Goal: Task Accomplishment & Management: Manage account settings

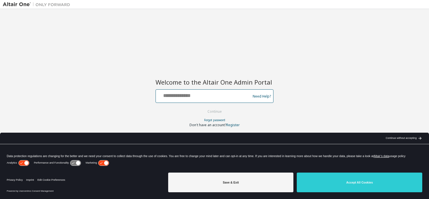
click at [184, 96] on input "text" at bounding box center [204, 95] width 92 height 8
paste input "**********"
type input "**********"
click at [202, 107] on button "Continue" at bounding box center [215, 111] width 26 height 8
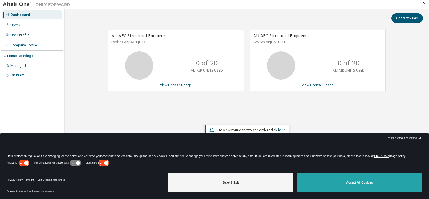
click at [350, 186] on button "Accept All Cookies" at bounding box center [360, 182] width 126 height 20
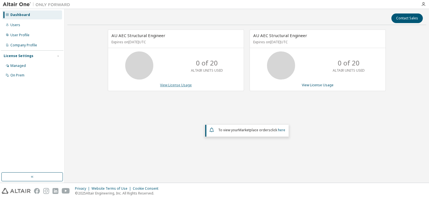
click at [185, 84] on link "View License Usage" at bounding box center [176, 85] width 32 height 5
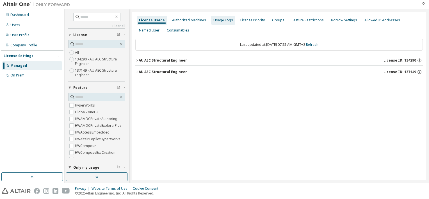
click at [217, 19] on div "Usage Logs" at bounding box center [223, 20] width 20 height 4
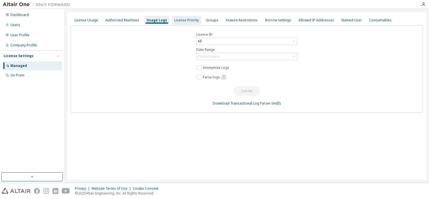
click at [188, 21] on div "License Priority" at bounding box center [186, 20] width 24 height 4
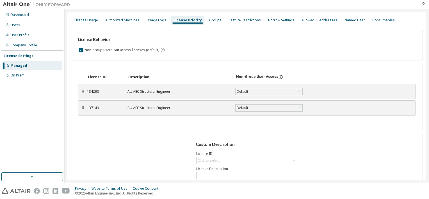
click at [176, 93] on div "AU AEC Structural Engineer" at bounding box center [177, 91] width 101 height 4
click at [162, 109] on div "AU AEC Structural Engineer" at bounding box center [177, 108] width 101 height 4
click at [20, 25] on div "Users" at bounding box center [32, 24] width 60 height 9
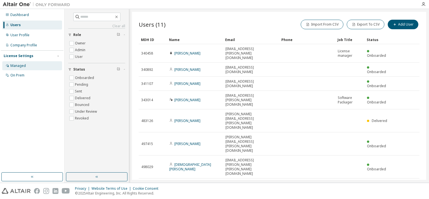
click at [22, 70] on div "Managed" at bounding box center [32, 65] width 60 height 9
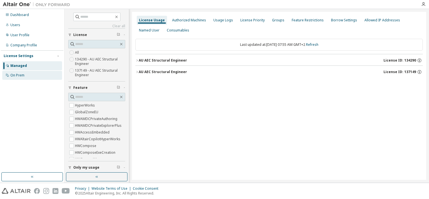
click at [35, 77] on div "On Prem" at bounding box center [32, 75] width 60 height 9
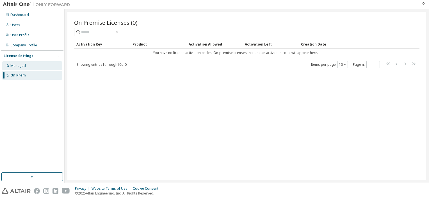
click at [35, 66] on div "Managed" at bounding box center [32, 65] width 60 height 9
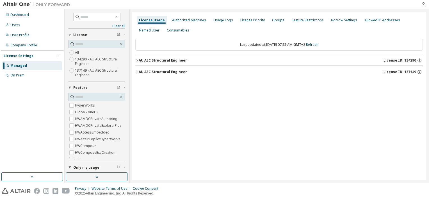
click at [136, 60] on icon "button" at bounding box center [136, 60] width 3 height 3
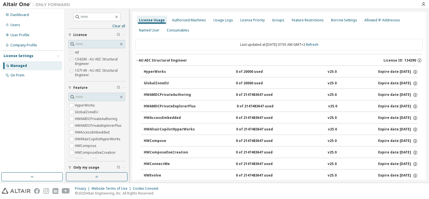
click at [137, 61] on icon "button" at bounding box center [136, 60] width 3 height 3
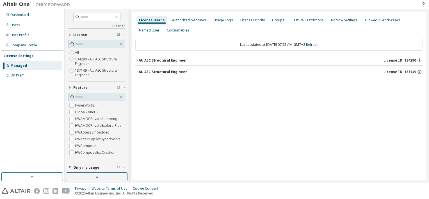
click at [137, 73] on button "AU AEC Structural Engineer License ID: 137149" at bounding box center [279, 72] width 288 height 12
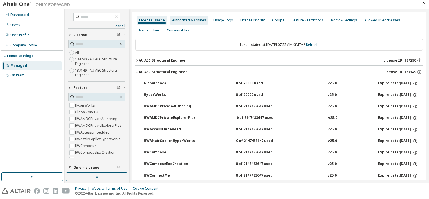
click at [204, 19] on div "Authorized Machines" at bounding box center [189, 20] width 38 height 9
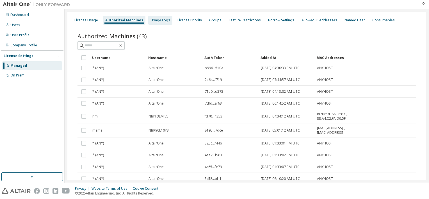
click at [159, 18] on div "Usage Logs" at bounding box center [161, 20] width 20 height 4
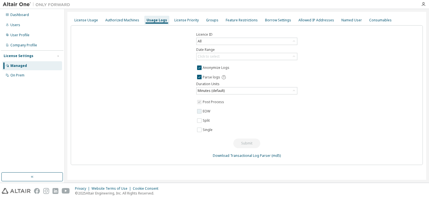
click at [266, 108] on span "EOW" at bounding box center [246, 111] width 101 height 7
click at [207, 53] on div "Click to select" at bounding box center [209, 56] width 24 height 6
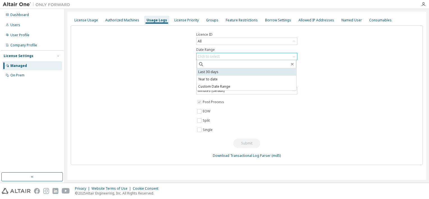
click at [204, 75] on li "Last 30 days" at bounding box center [246, 71] width 99 height 7
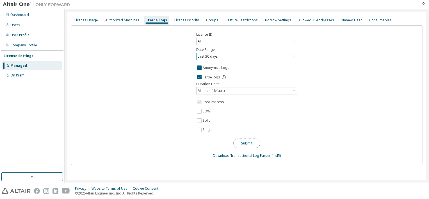
click at [249, 145] on button "Submit" at bounding box center [246, 143] width 27 height 10
click at [17, 16] on div "Dashboard" at bounding box center [19, 15] width 19 height 4
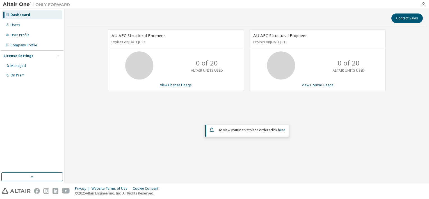
drag, startPoint x: 381, startPoint y: 1, endPoint x: 256, endPoint y: 168, distance: 208.4
click at [256, 168] on div "Contact Sales AU AEC Structural Engineer Expires on January 1, 2026 UTC 0 of 20…" at bounding box center [246, 96] width 359 height 168
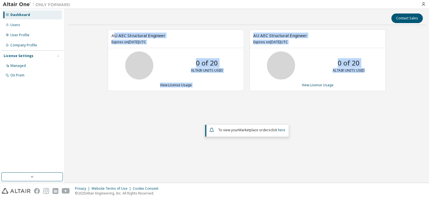
drag, startPoint x: 113, startPoint y: 34, endPoint x: 379, endPoint y: 72, distance: 268.4
click at [379, 72] on div "AU AEC Structural Engineer Expires on January 1, 2026 UTC 0 of 20 ALTAIR UNITS …" at bounding box center [244, 62] width 284 height 67
click at [204, 38] on div "A U AEC Structural Engineer Expires on January 1, 2026 UTC" at bounding box center [176, 39] width 136 height 18
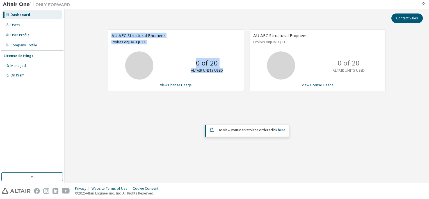
drag, startPoint x: 112, startPoint y: 34, endPoint x: 233, endPoint y: 61, distance: 124.7
click at [233, 61] on div "A U AEC Structural Engineer Expires on January 1, 2026 UTC 0 of 20 ALTAIR UNITS…" at bounding box center [176, 59] width 136 height 61
copy div "A U AEC Structural Engineer Expires on January 1, 2026 UTC 0 of 20 ALTAIR UNITS…"
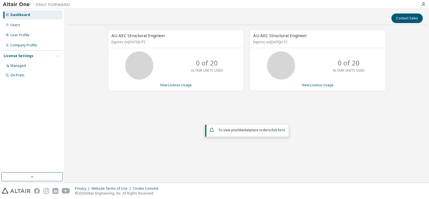
click at [267, 111] on div "A U AEC Structural Engineer Expires on January 1, 2026 UTC 0 of 20 ALTAIR UNITS…" at bounding box center [246, 93] width 359 height 129
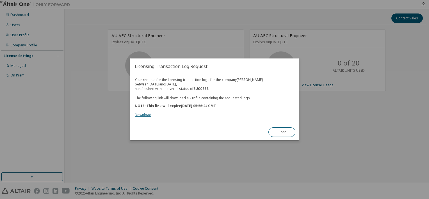
click at [142, 116] on link "Download" at bounding box center [143, 115] width 17 height 5
click at [283, 129] on button "Close" at bounding box center [281, 132] width 27 height 10
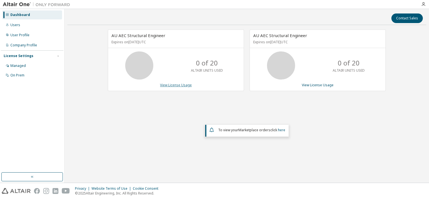
click at [176, 86] on link "View License Usage" at bounding box center [176, 85] width 32 height 5
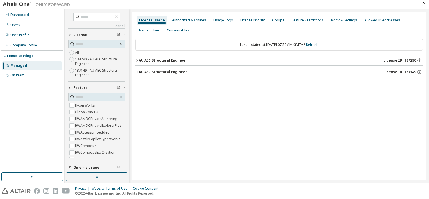
click at [139, 73] on div "AU AEC Structural Engineer" at bounding box center [163, 72] width 48 height 4
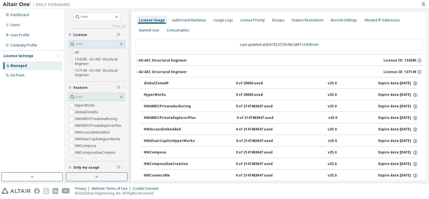
click at [138, 60] on icon "button" at bounding box center [136, 60] width 3 height 3
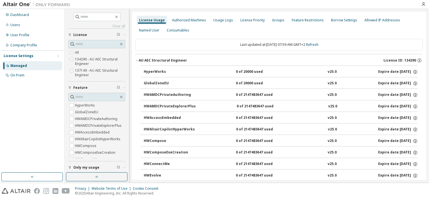
click at [138, 60] on icon "button" at bounding box center [136, 60] width 3 height 3
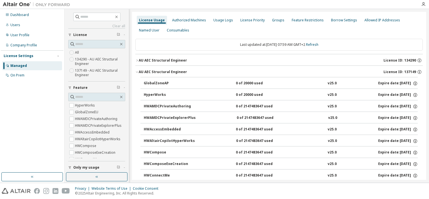
click at [138, 73] on icon "button" at bounding box center [136, 71] width 3 height 3
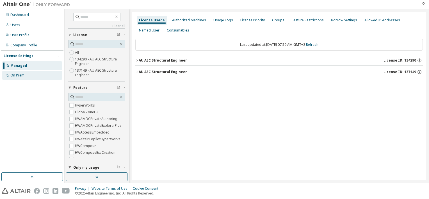
click at [19, 75] on div "On Prem" at bounding box center [17, 75] width 14 height 4
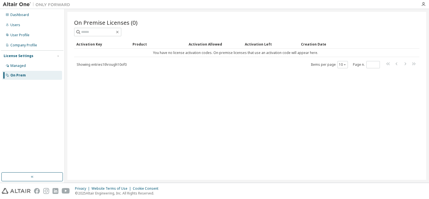
click at [19, 71] on div "On Prem" at bounding box center [32, 75] width 60 height 9
click at [19, 70] on div "Managed" at bounding box center [32, 65] width 60 height 9
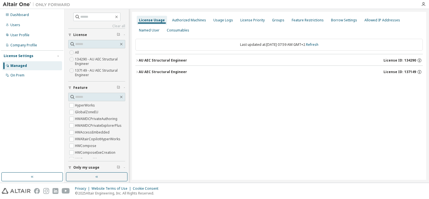
click at [243, 25] on div "License Usage Authorized Machines Usage Logs License Priority Groups Feature Re…" at bounding box center [279, 25] width 288 height 20
click at [245, 24] on div "License Priority" at bounding box center [252, 20] width 29 height 9
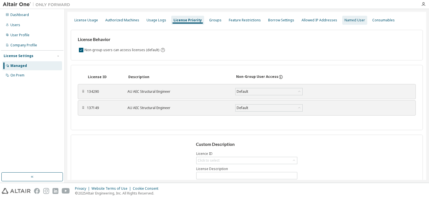
click at [345, 19] on div "Named User" at bounding box center [355, 20] width 20 height 4
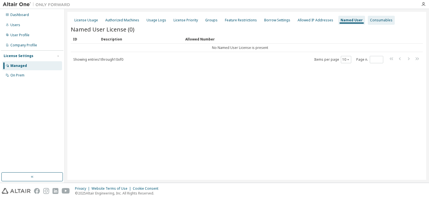
click at [370, 20] on div "Consumables" at bounding box center [381, 20] width 22 height 4
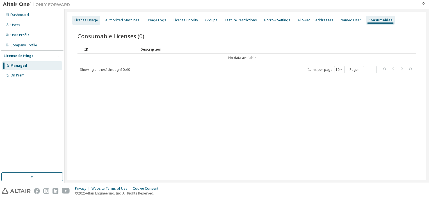
click at [99, 19] on div "License Usage" at bounding box center [86, 20] width 28 height 9
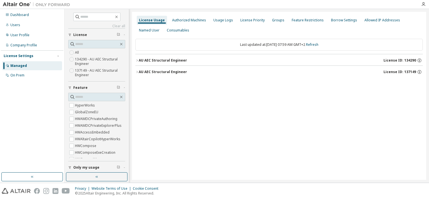
click at [161, 18] on div "License Usage" at bounding box center [152, 20] width 26 height 4
click at [198, 18] on div "Authorized Machines" at bounding box center [189, 20] width 34 height 4
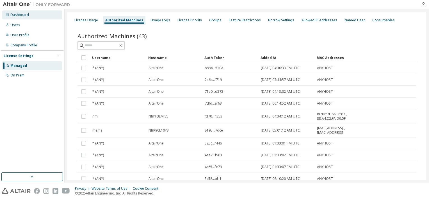
click at [35, 16] on div "Dashboard" at bounding box center [32, 14] width 60 height 9
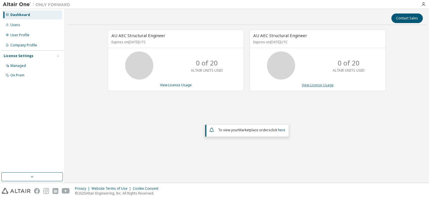
click at [317, 85] on link "View License Usage" at bounding box center [318, 85] width 32 height 5
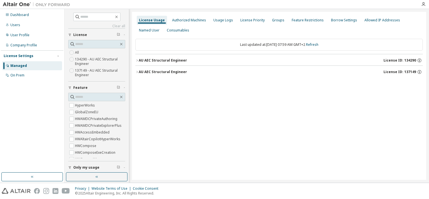
click at [138, 60] on icon "button" at bounding box center [136, 60] width 3 height 3
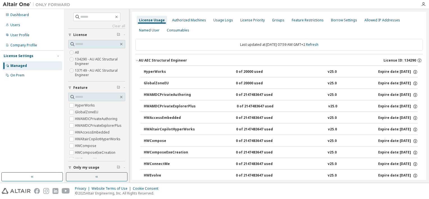
click at [136, 60] on icon "button" at bounding box center [136, 60] width 3 height 3
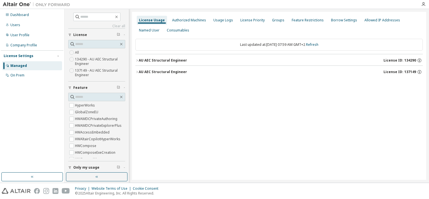
click at [140, 71] on div "AU AEC Structural Engineer" at bounding box center [163, 72] width 48 height 4
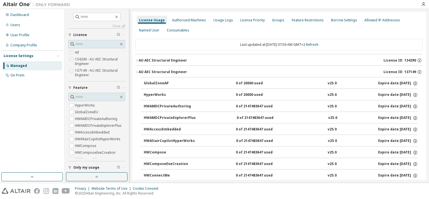
click at [140, 71] on div "AU AEC Structural Engineer" at bounding box center [163, 72] width 48 height 4
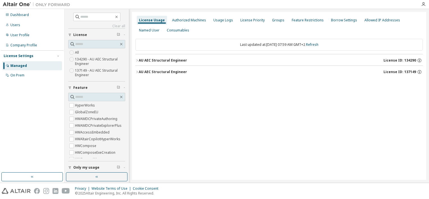
click at [138, 60] on icon "button" at bounding box center [136, 60] width 3 height 3
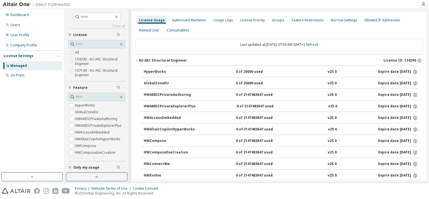
click at [138, 60] on icon "button" at bounding box center [136, 60] width 3 height 3
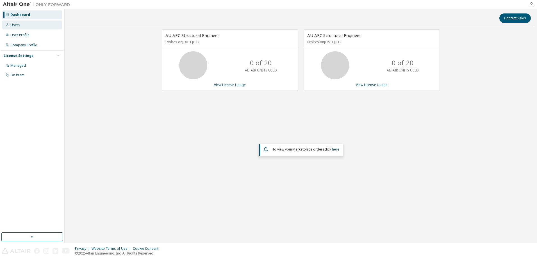
click at [18, 26] on div "Users" at bounding box center [15, 25] width 10 height 4
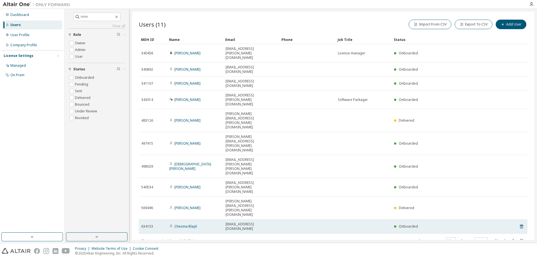
click at [145, 199] on span "634153" at bounding box center [147, 227] width 12 height 4
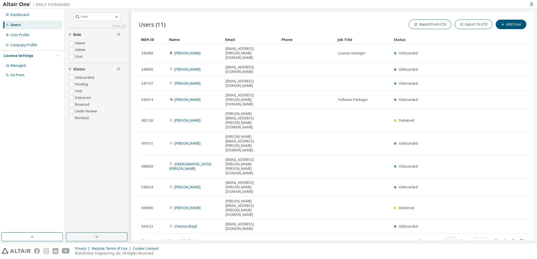
click at [239, 176] on div "Users (11) Import From CSV Export To CSV Add User Clear Load Save Save As Field…" at bounding box center [333, 126] width 402 height 229
click at [20, 65] on div "Managed" at bounding box center [17, 65] width 15 height 4
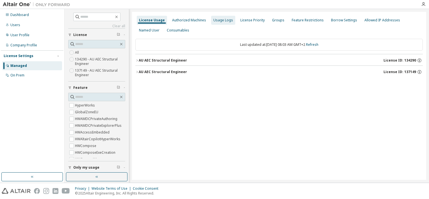
click at [220, 20] on div "Usage Logs" at bounding box center [223, 20] width 20 height 4
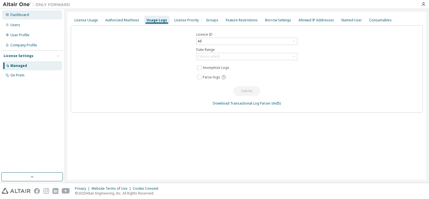
click at [30, 17] on div "Dashboard" at bounding box center [32, 14] width 60 height 9
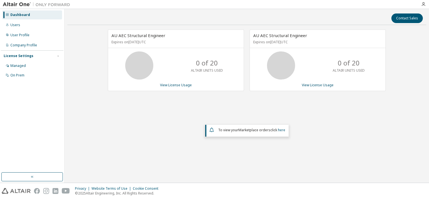
click at [209, 81] on div "AU AEC Structural Engineer Expires on January 1, 2026 UTC 0 of 20 ALTAIR UNITS …" at bounding box center [176, 59] width 136 height 61
click at [201, 63] on p "0 of 20" at bounding box center [207, 63] width 22 height 10
drag, startPoint x: 201, startPoint y: 63, endPoint x: 209, endPoint y: 62, distance: 8.5
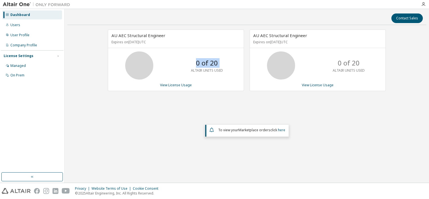
click at [209, 62] on p "0 of 20" at bounding box center [207, 63] width 22 height 10
click at [136, 66] on icon at bounding box center [139, 65] width 14 height 14
click at [136, 65] on icon at bounding box center [139, 65] width 14 height 14
click at [186, 66] on div "0 of 20 ALTAIR UNITS USED" at bounding box center [206, 65] width 45 height 28
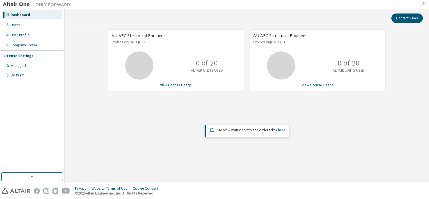
click at [422, 4] on icon "button" at bounding box center [423, 4] width 4 height 4
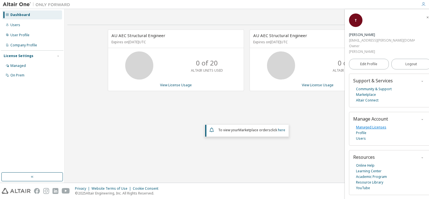
click at [380, 124] on link "Managed Licenses" at bounding box center [371, 127] width 30 height 6
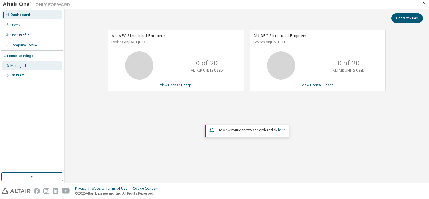
click at [33, 66] on div "Managed" at bounding box center [32, 65] width 60 height 9
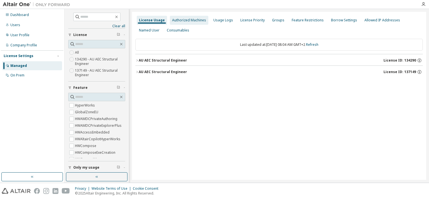
click at [192, 20] on div "Authorized Machines" at bounding box center [189, 20] width 34 height 4
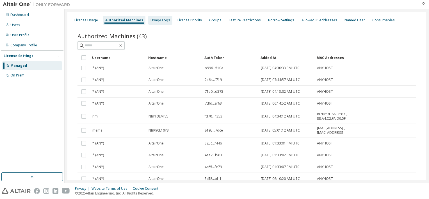
click at [159, 22] on div "Usage Logs" at bounding box center [160, 20] width 24 height 9
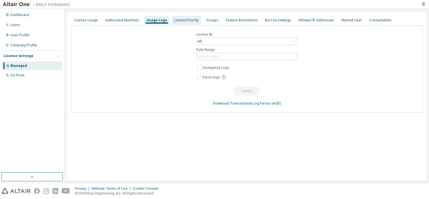
click at [176, 20] on div "License Priority" at bounding box center [186, 20] width 24 height 4
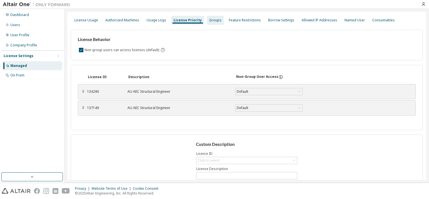
click at [211, 20] on div "Groups" at bounding box center [215, 20] width 12 height 4
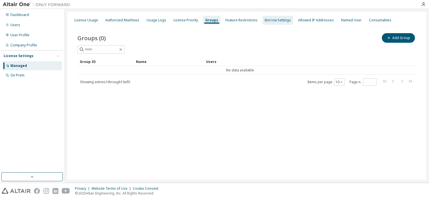
click at [266, 21] on div "Borrow Settings" at bounding box center [278, 20] width 26 height 4
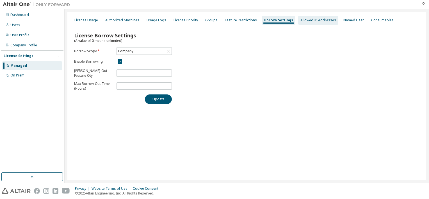
click at [306, 20] on div "Allowed IP Addresses" at bounding box center [318, 20] width 36 height 4
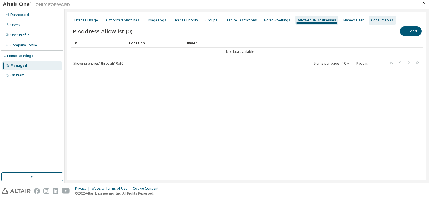
click at [382, 20] on div "Consumables" at bounding box center [382, 20] width 22 height 4
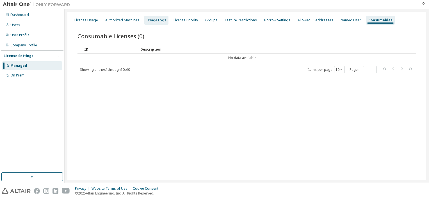
click at [159, 18] on div "Usage Logs" at bounding box center [156, 20] width 24 height 9
